Goal: Task Accomplishment & Management: Manage account settings

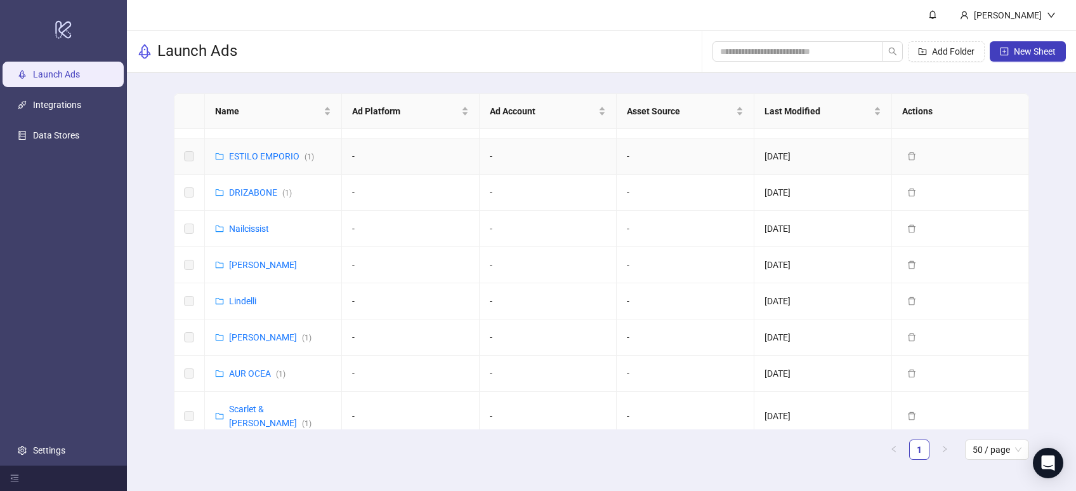
scroll to position [403, 0]
click at [50, 445] on link "Settings" at bounding box center [49, 450] width 32 height 10
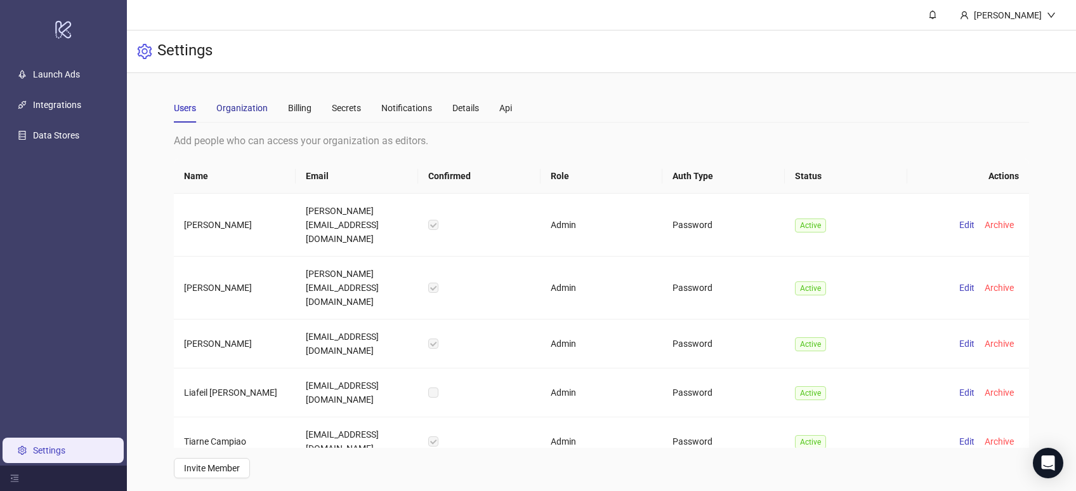
click at [251, 107] on div "Organization" at bounding box center [241, 108] width 51 height 14
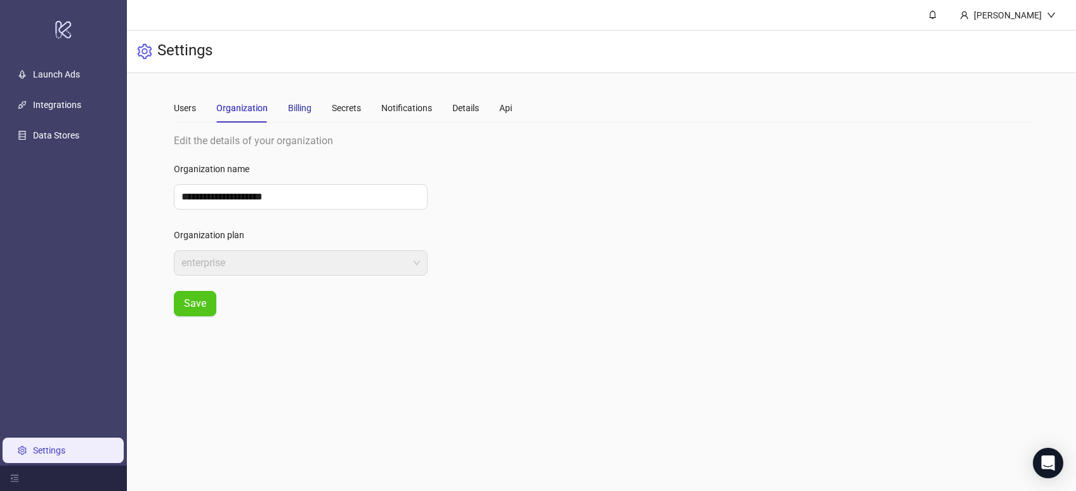
click at [308, 107] on div "Billing" at bounding box center [299, 108] width 23 height 14
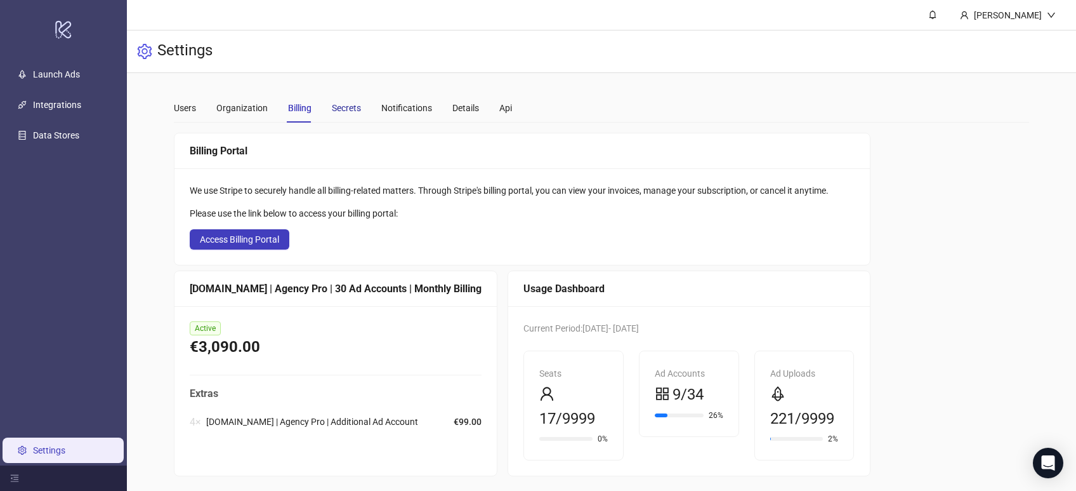
click at [359, 112] on div "Secrets" at bounding box center [346, 108] width 29 height 14
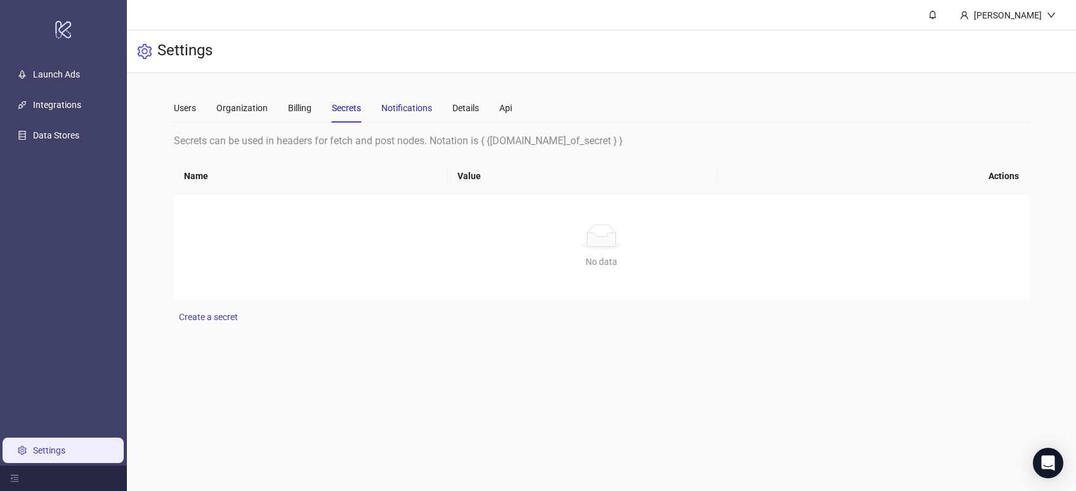
click at [413, 111] on div "Notifications" at bounding box center [406, 108] width 51 height 14
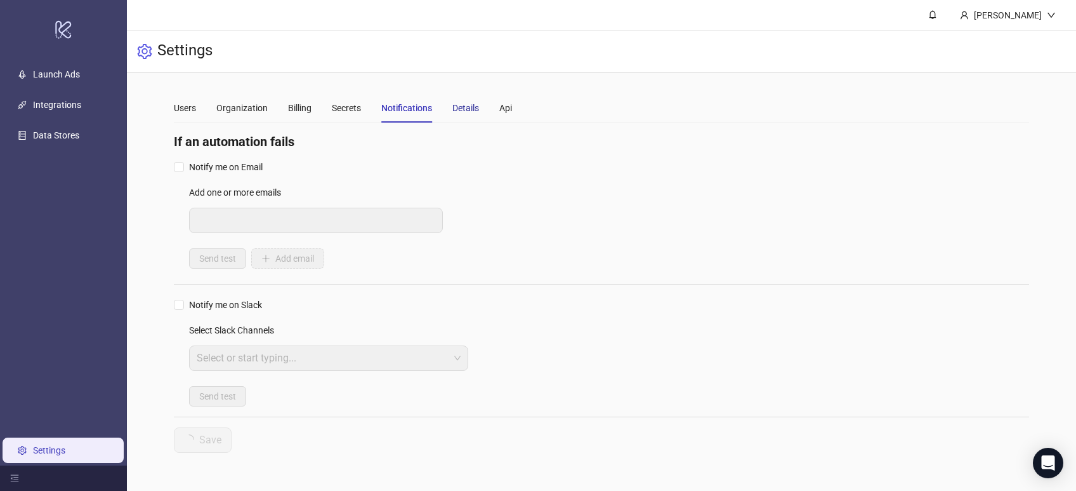
click at [476, 114] on div "Details" at bounding box center [466, 108] width 27 height 14
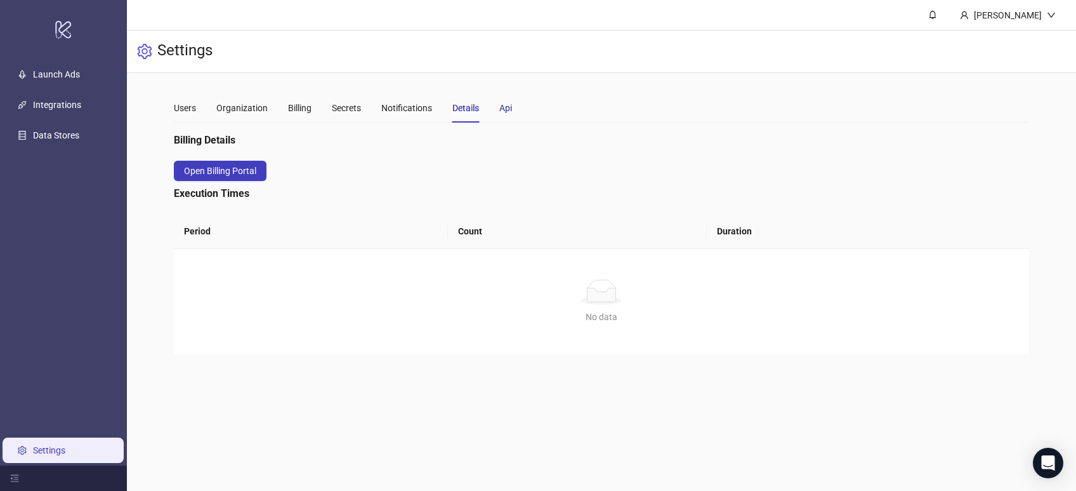
click at [509, 106] on div "Api" at bounding box center [506, 108] width 13 height 14
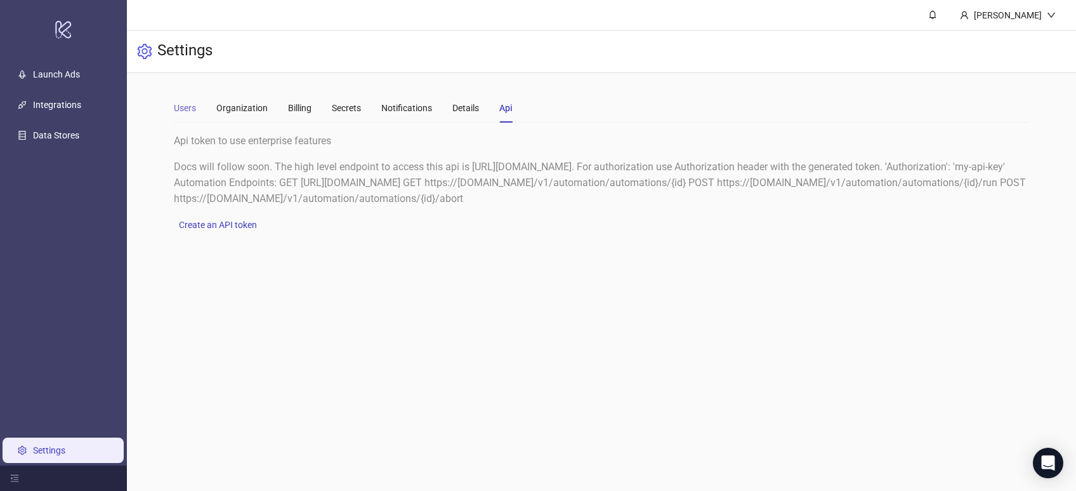
click at [183, 99] on div "Users" at bounding box center [185, 107] width 22 height 29
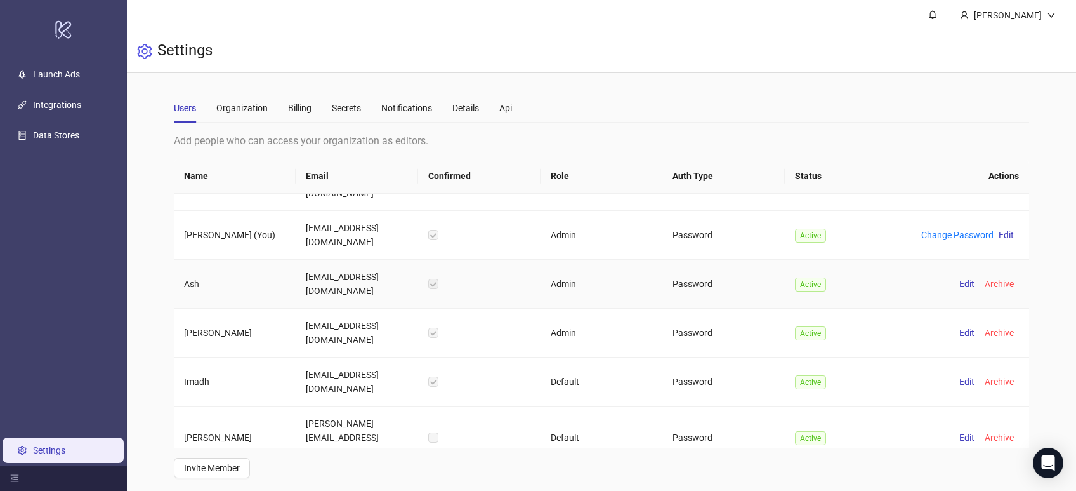
scroll to position [8, 0]
